Goal: Communication & Community: Answer question/provide support

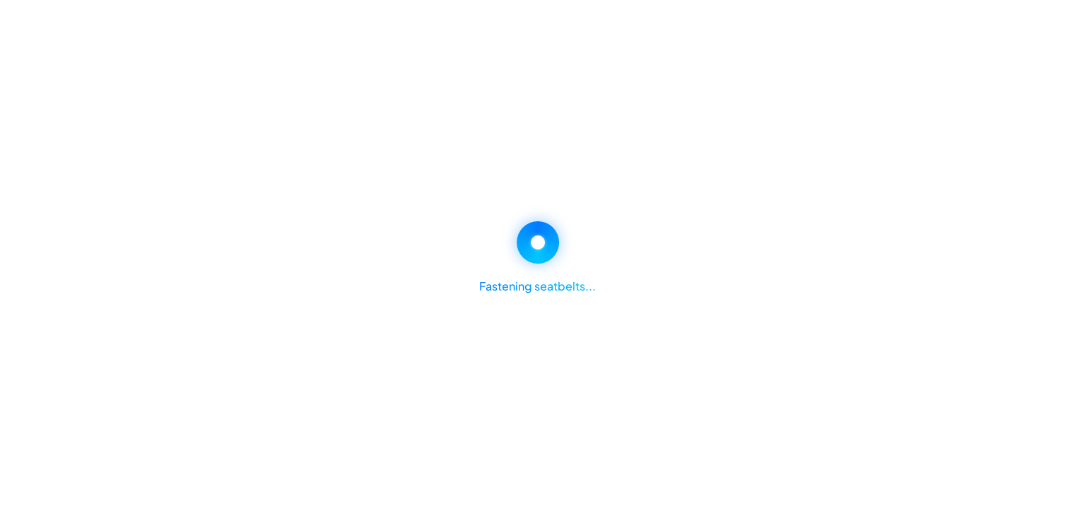
scroll to position [71, 0]
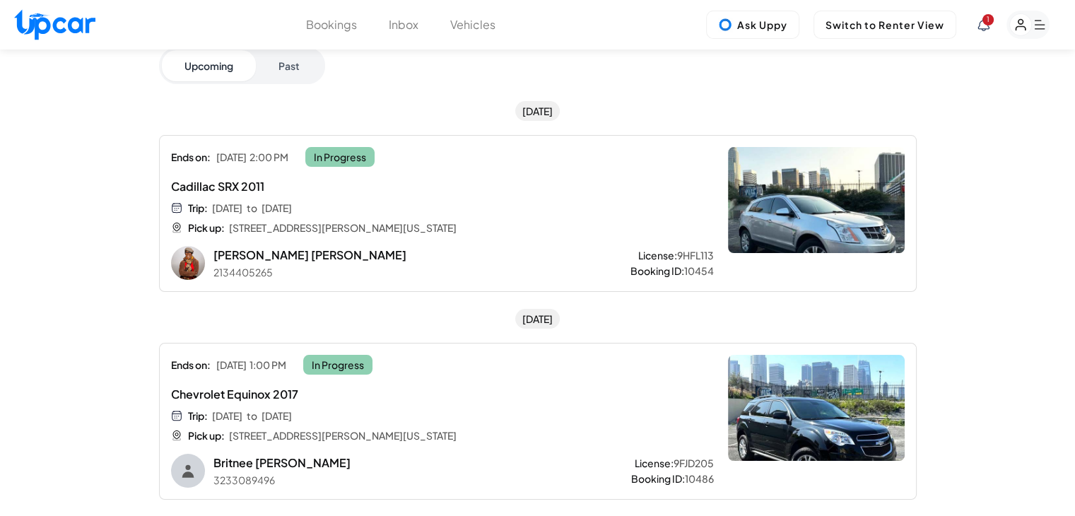
click at [986, 31] on div "1" at bounding box center [1014, 25] width 72 height 28
click at [986, 26] on icon at bounding box center [984, 24] width 12 height 13
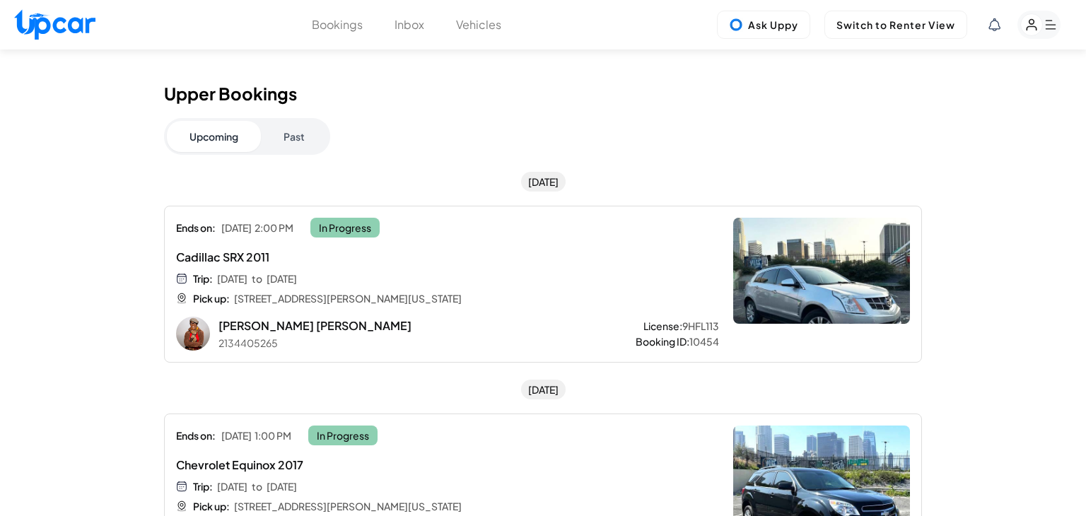
click at [971, 124] on div "New Message from Georgie i just got from the hospital, ... Sat, Oct 11, 4:11 PM" at bounding box center [957, 143] width 211 height 46
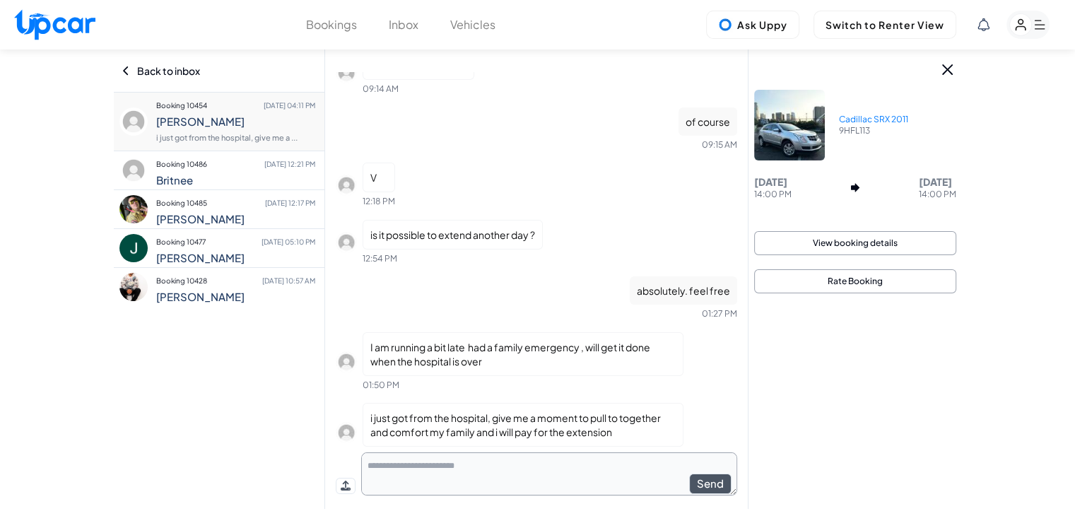
scroll to position [1083, 0]
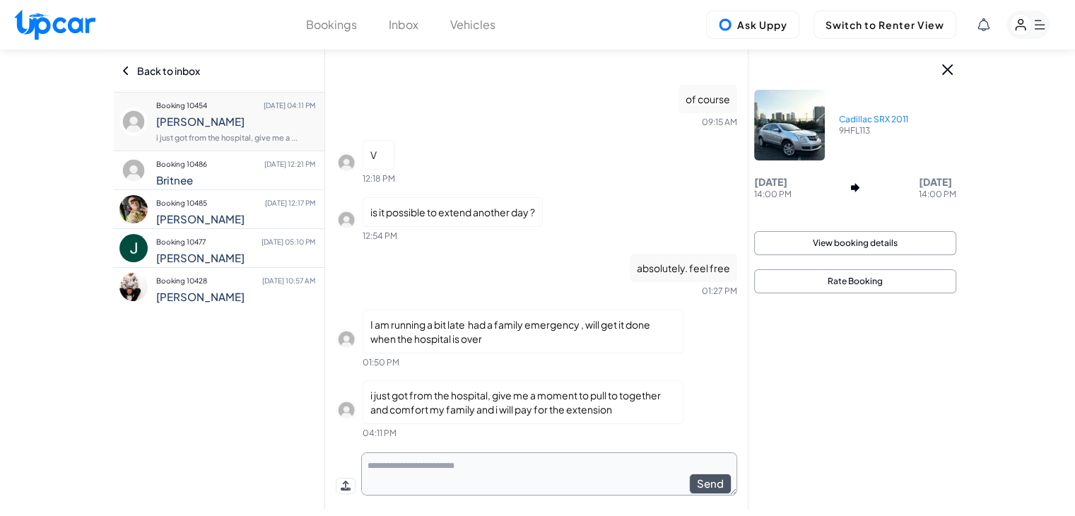
click at [540, 465] on textarea at bounding box center [549, 473] width 376 height 43
type textarea "**"
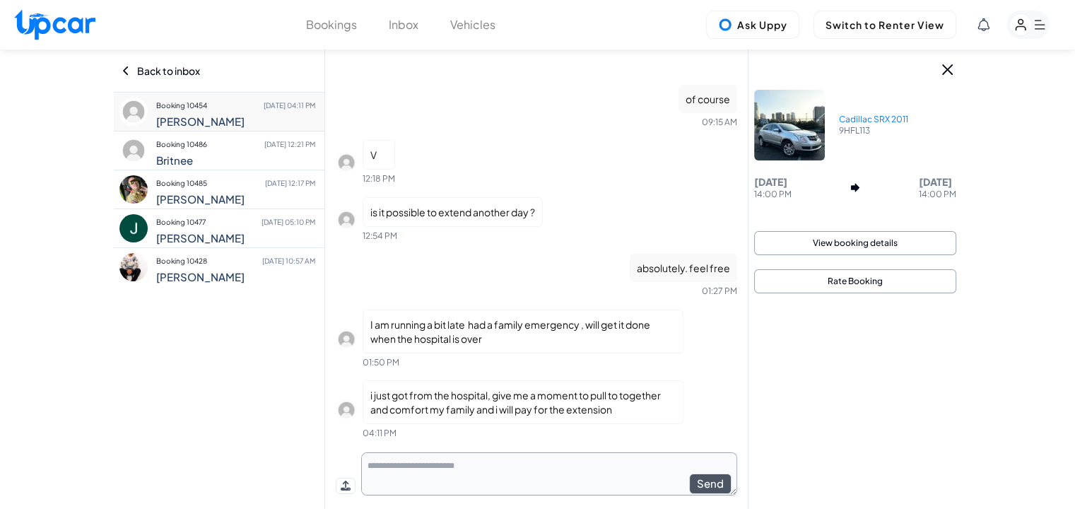
scroll to position [1139, 0]
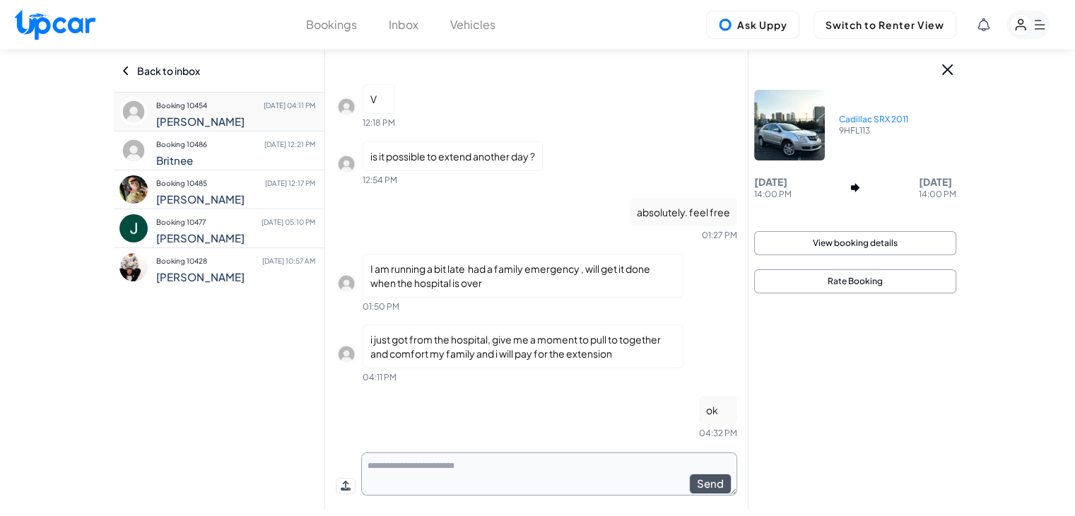
click at [476, 28] on button "Vehicles" at bounding box center [472, 24] width 45 height 17
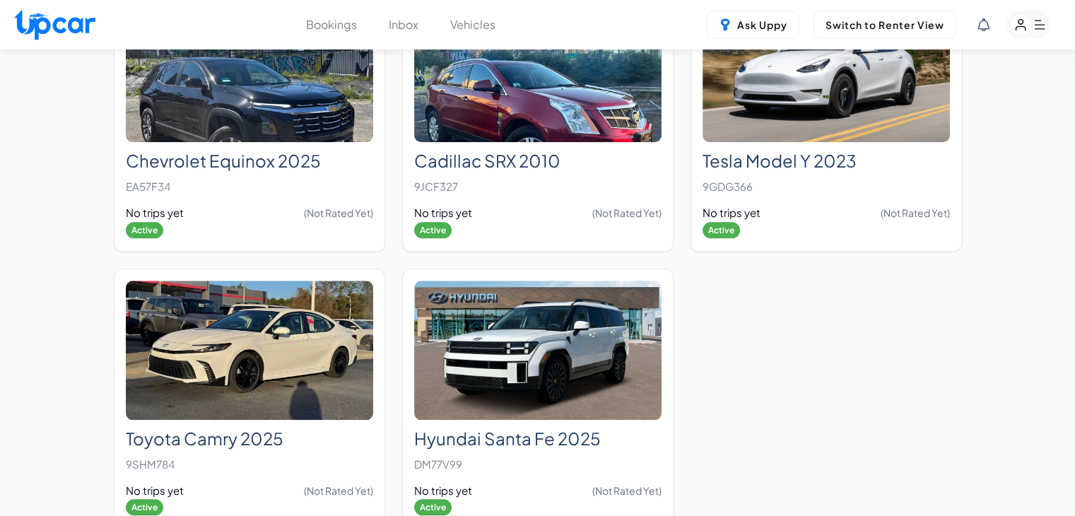
scroll to position [12252, 0]
